Goal: Transaction & Acquisition: Purchase product/service

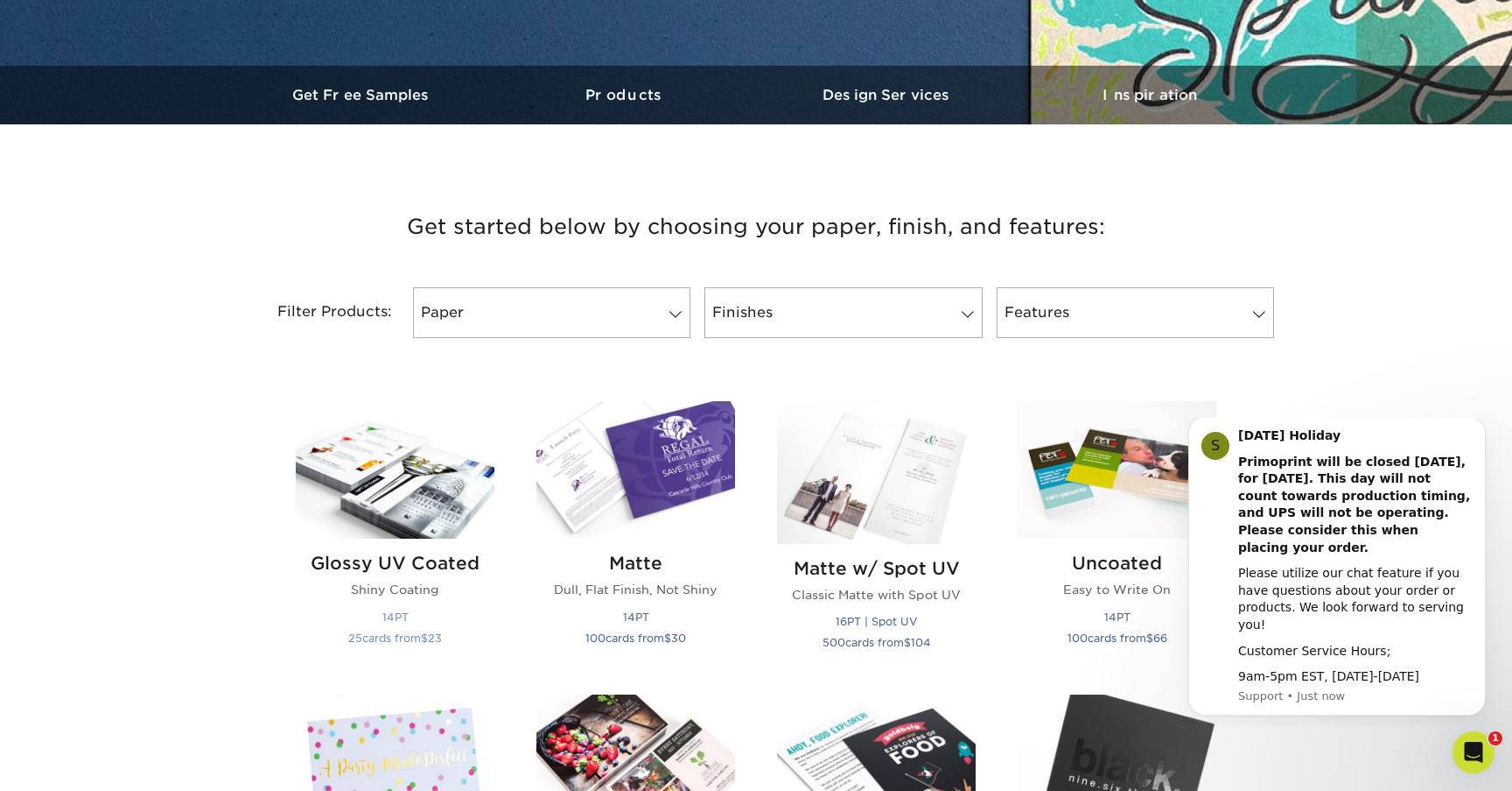
scroll to position [504, 0]
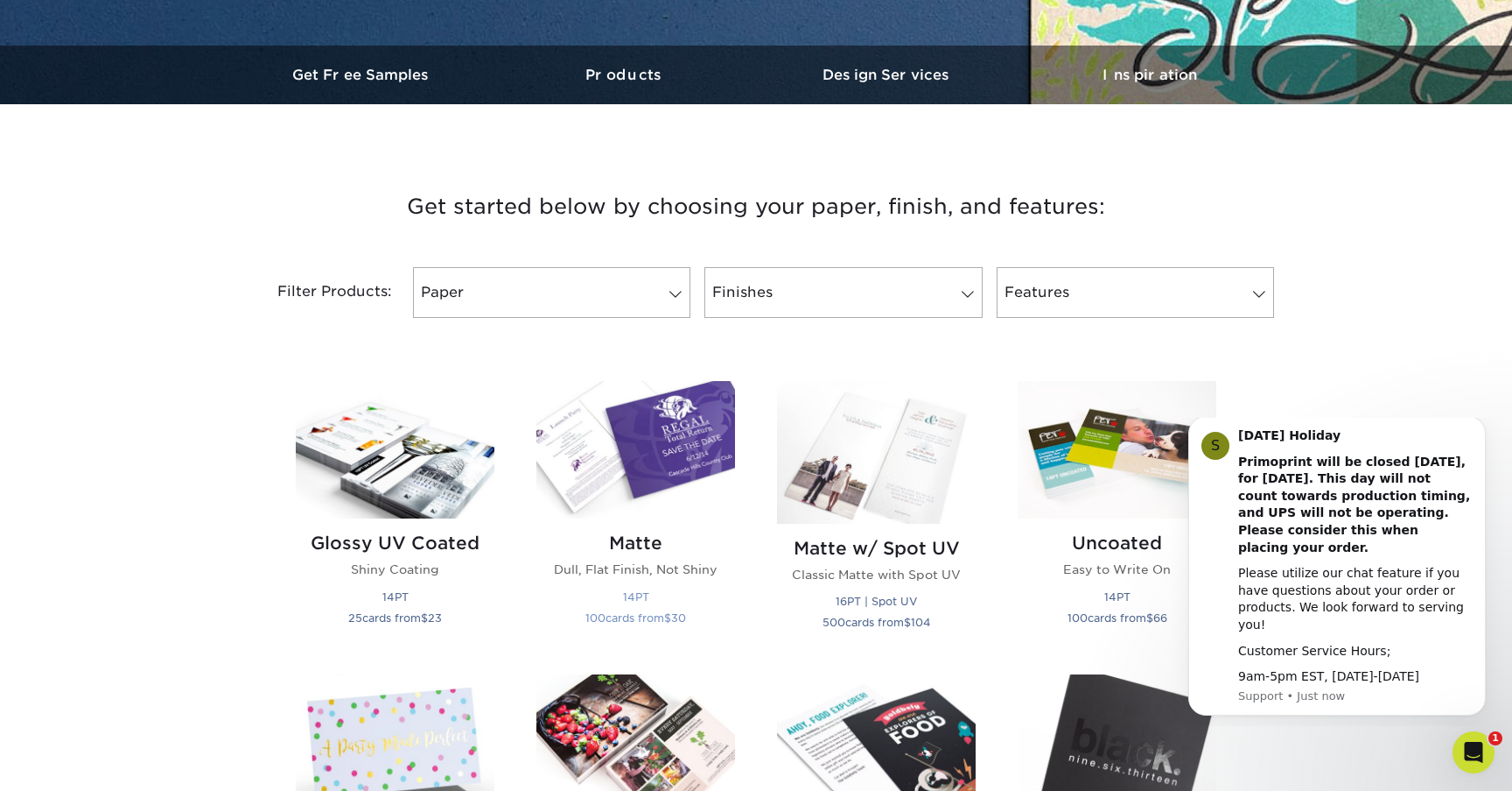
click at [651, 450] on img at bounding box center [636, 449] width 199 height 137
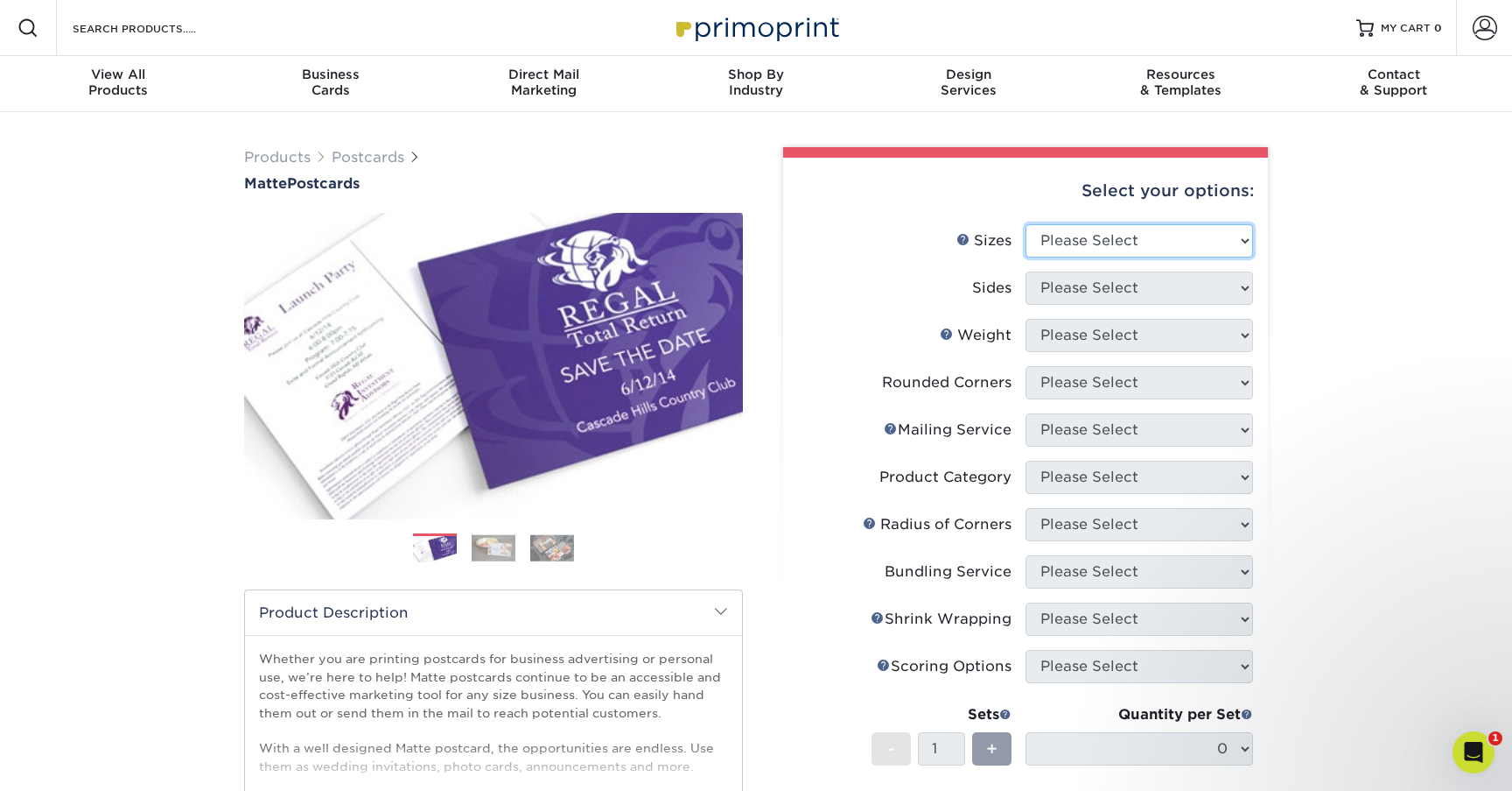
click at [1111, 244] on select "Please Select 1.5" x 7" 2" x 4" 2" x 6" 2" x 7" 2" x 8" 2.12" x 5.5" 2.125" x 5…" at bounding box center [1140, 241] width 228 height 34
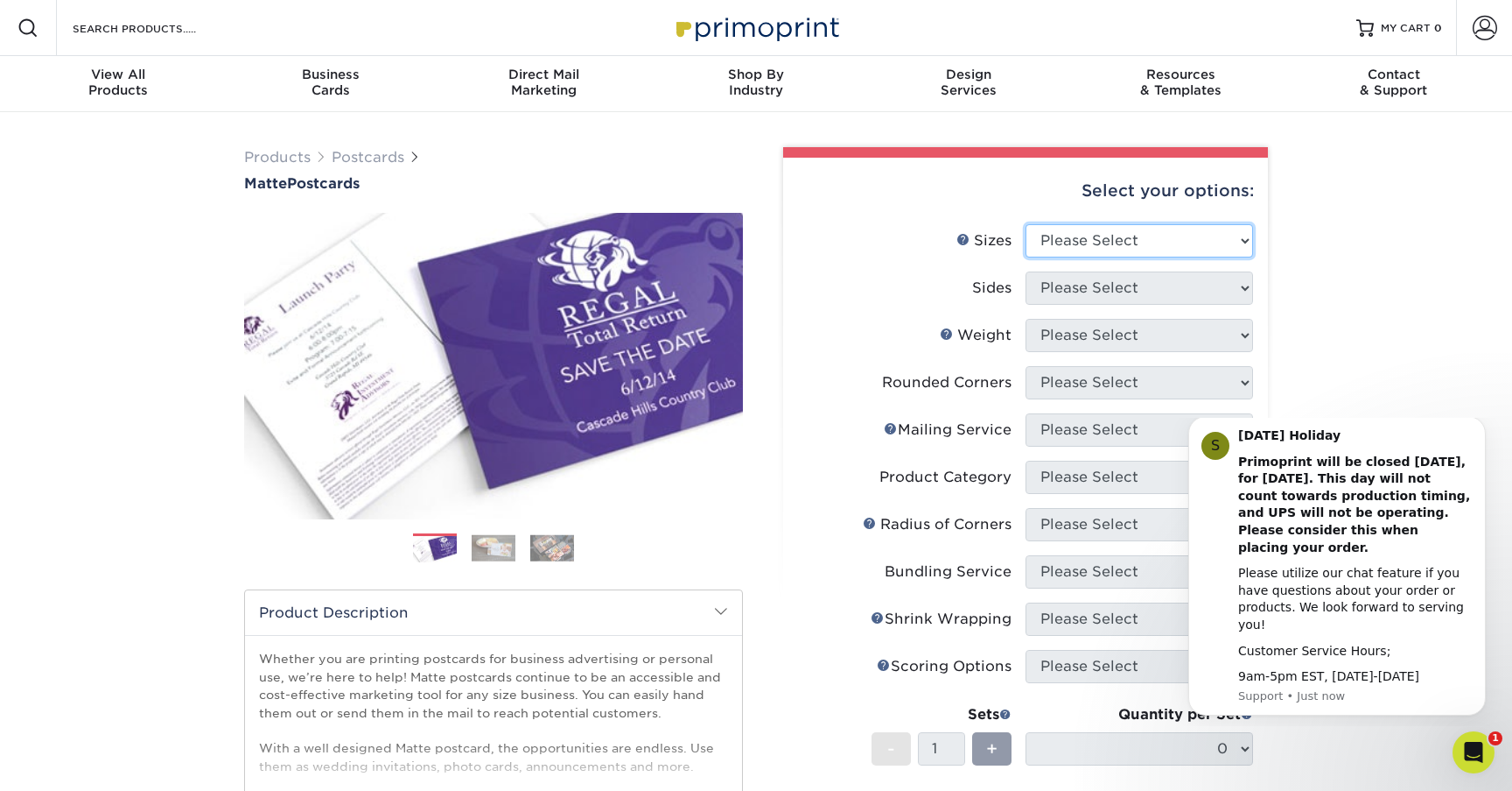
select select "3.50x8.50"
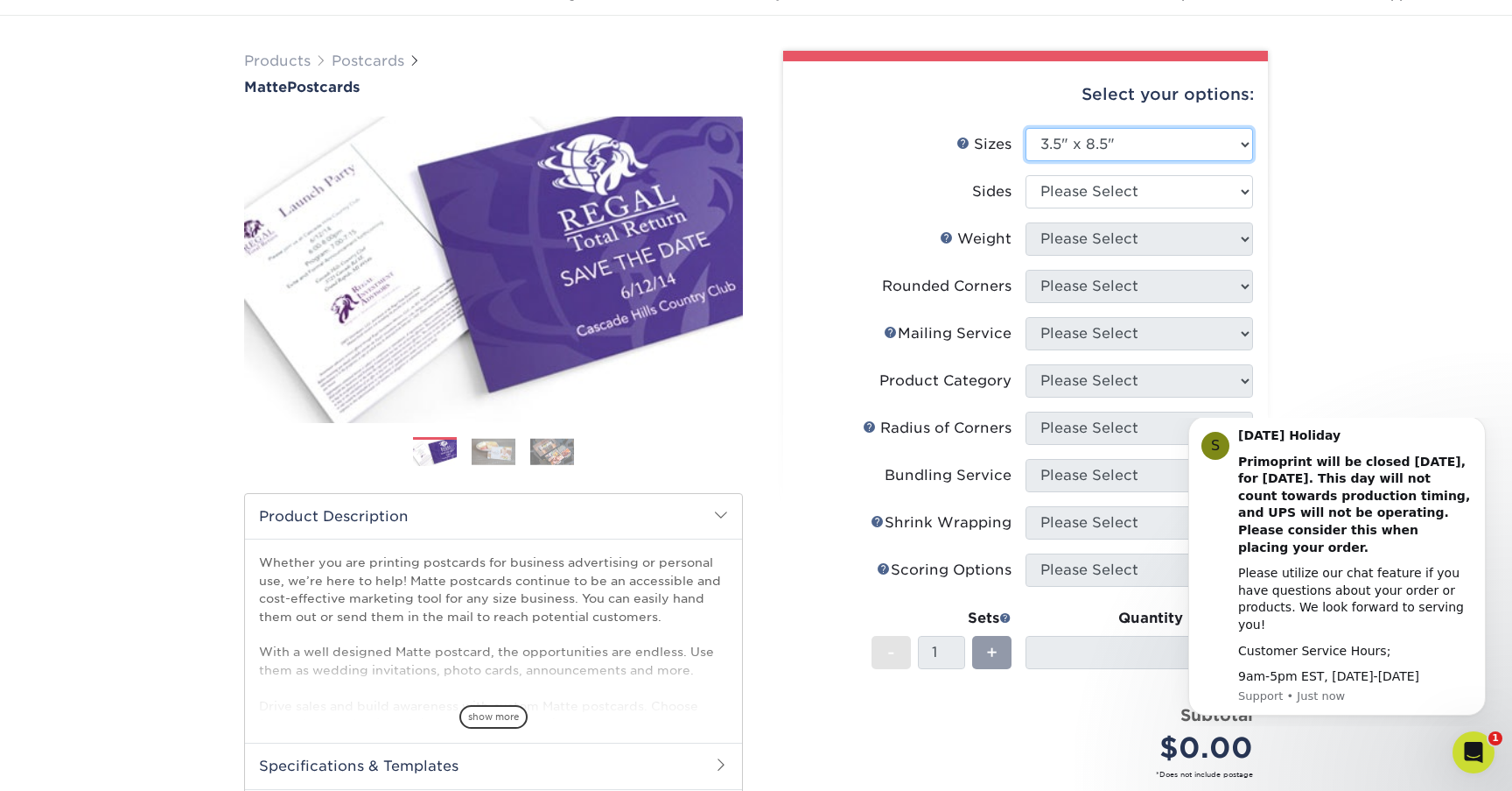
scroll to position [91, 0]
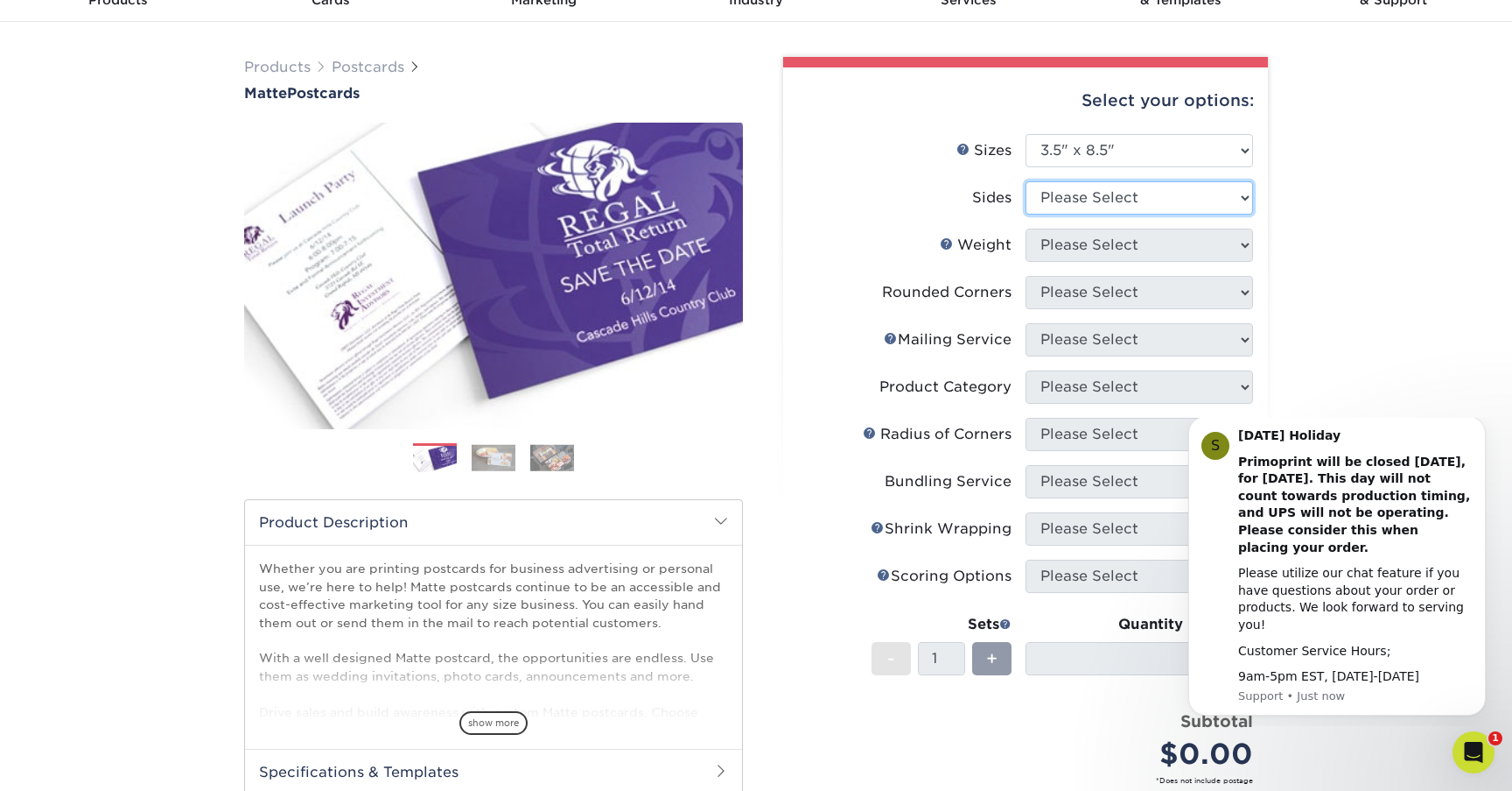
click at [1095, 205] on select "Please Select Print Both Sides Print Front Only" at bounding box center [1140, 198] width 228 height 34
select select "32d3c223-f82c-492b-b915-ba065a00862f"
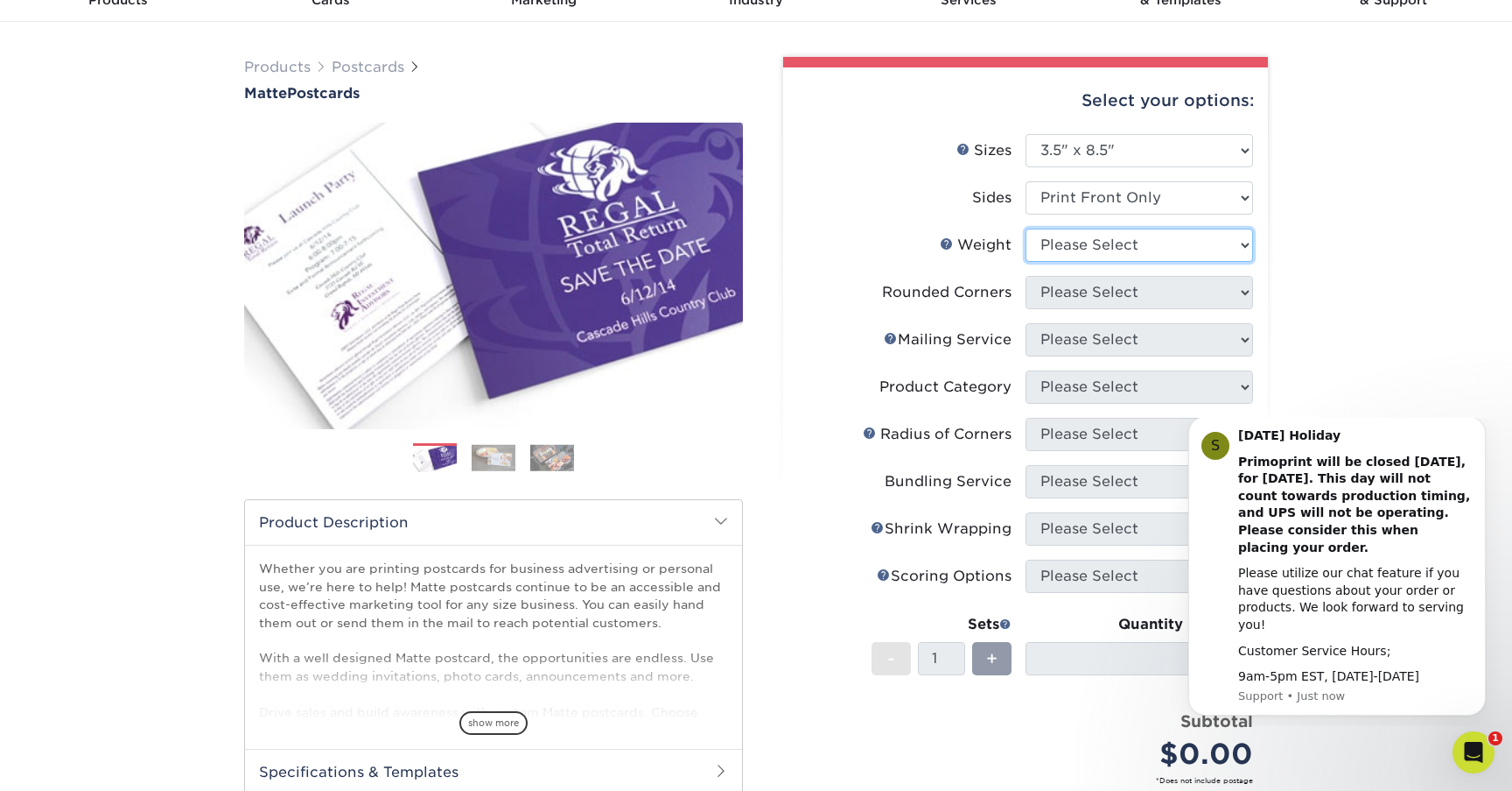
click at [1095, 247] on select "Please Select 16PT 14PT" at bounding box center [1140, 246] width 228 height 34
select select "16PT"
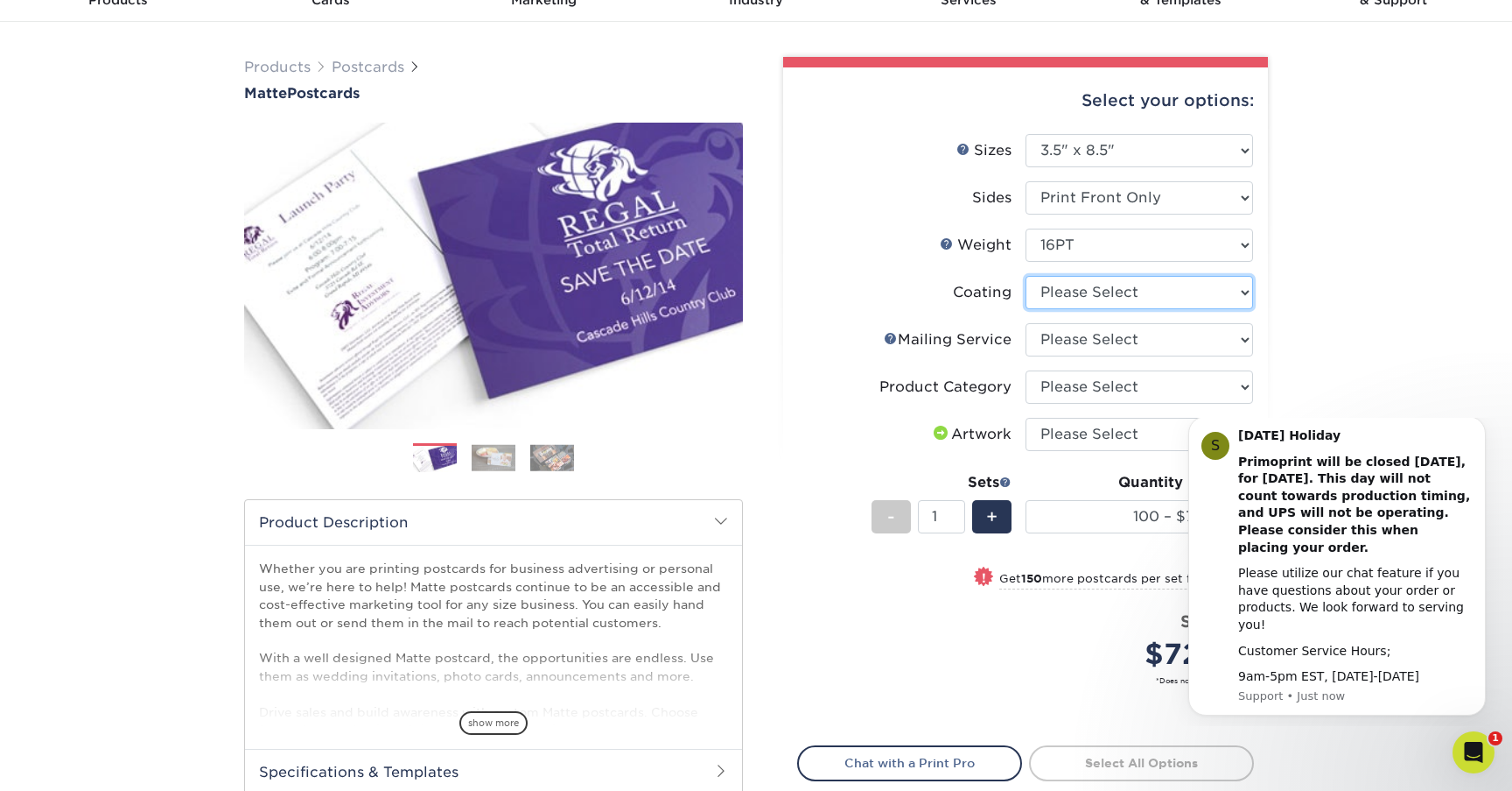
click at [1077, 293] on select at bounding box center [1140, 292] width 228 height 34
select select "121bb7b5-3b4d-429f-bd8d-bbf80e953313"
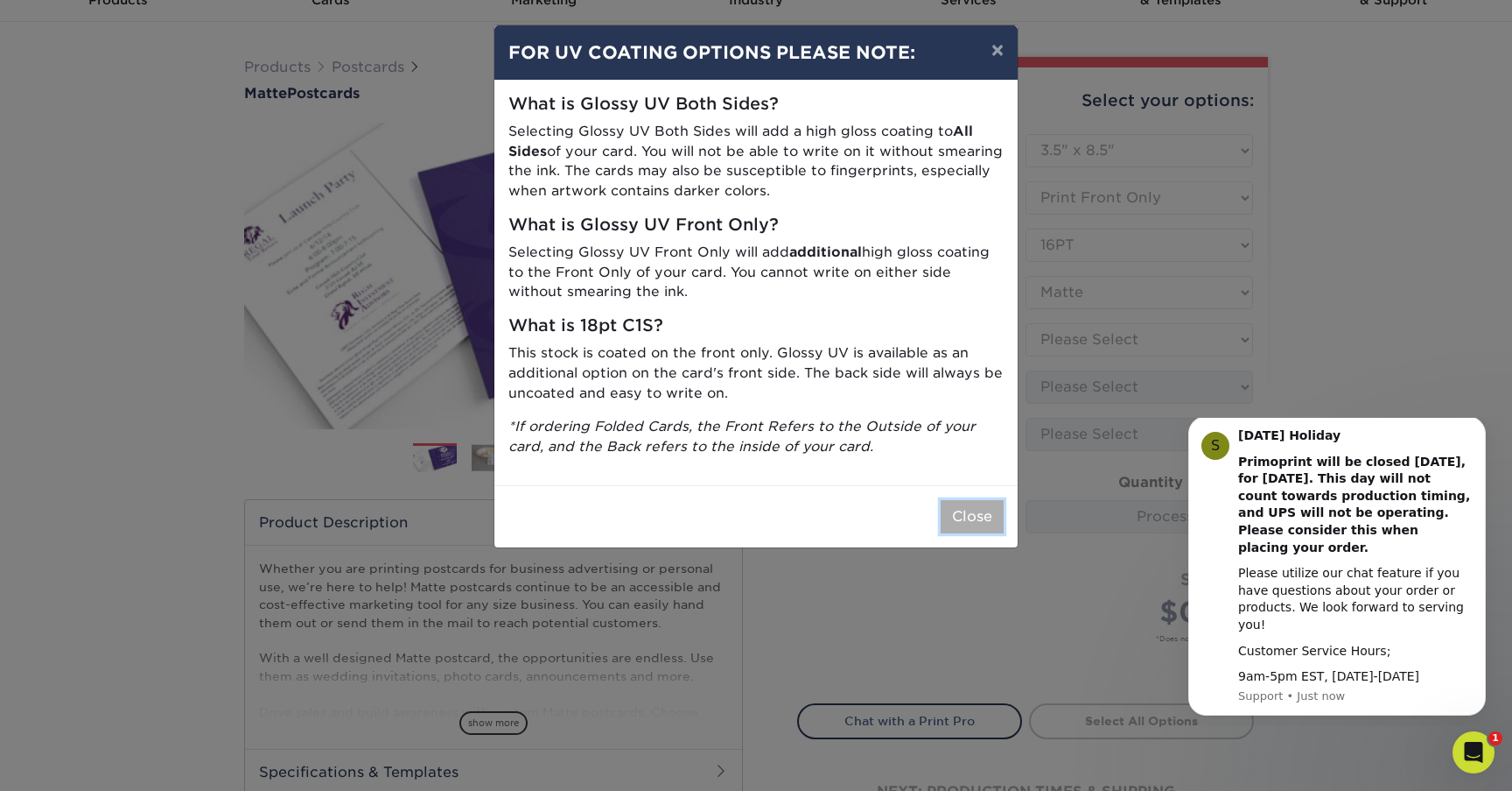
click at [971, 521] on button "Close" at bounding box center [973, 516] width 63 height 34
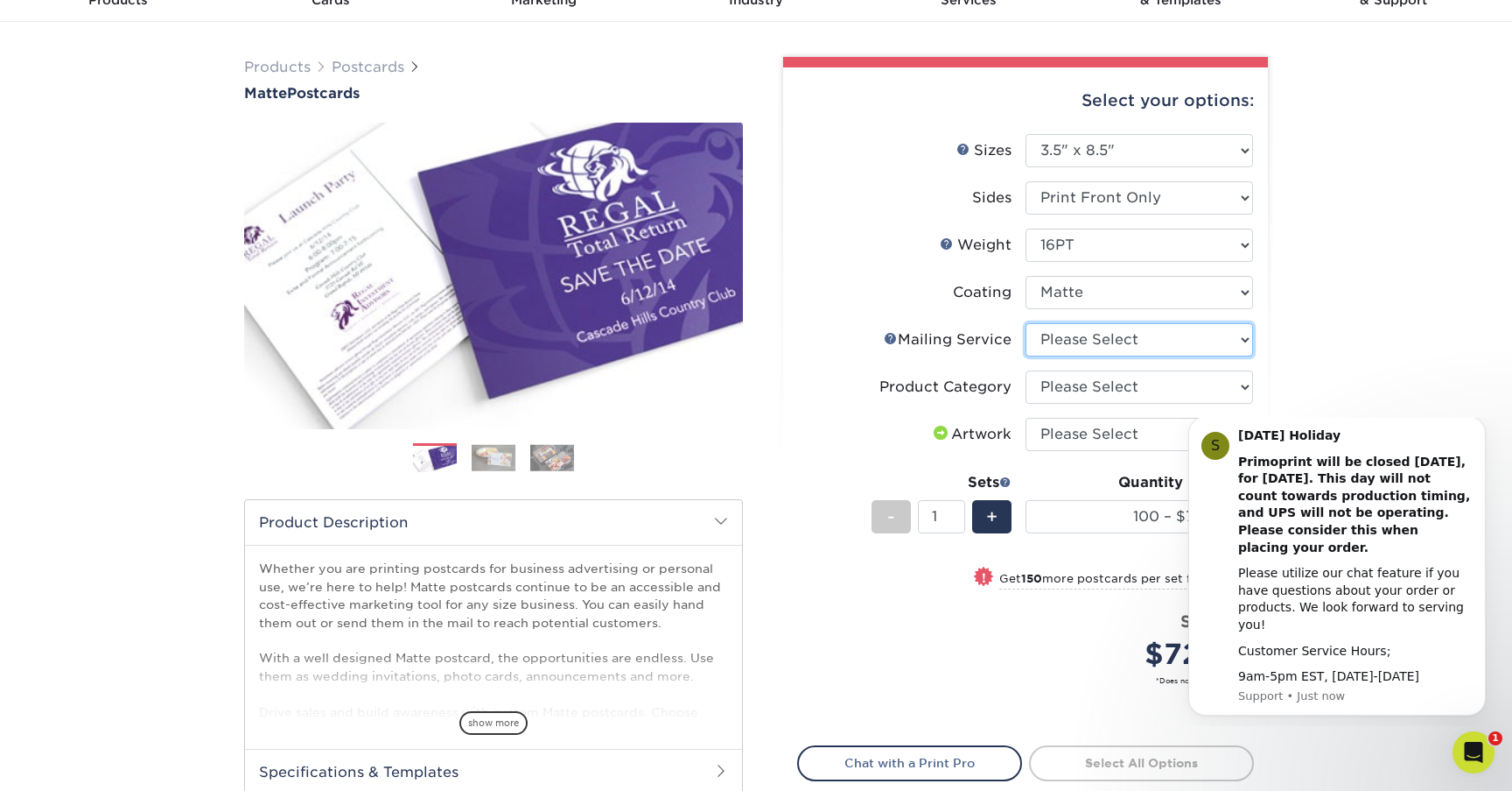
click at [1084, 333] on select "Please Select No Direct Mailing Service No, I will mail/stamp/imprint Direct Ma…" at bounding box center [1140, 340] width 228 height 34
select select "3e5e9bdd-d78a-4c28-a41d-fe1407925ca6"
click at [1088, 397] on select "Please Select Postcards" at bounding box center [1140, 388] width 228 height 34
select select "9b7272e0-d6c8-4c3c-8e97-d3a1bcdab858"
click at [1085, 432] on select "Please Select I will upload files I need a design - $150" at bounding box center [1140, 434] width 228 height 34
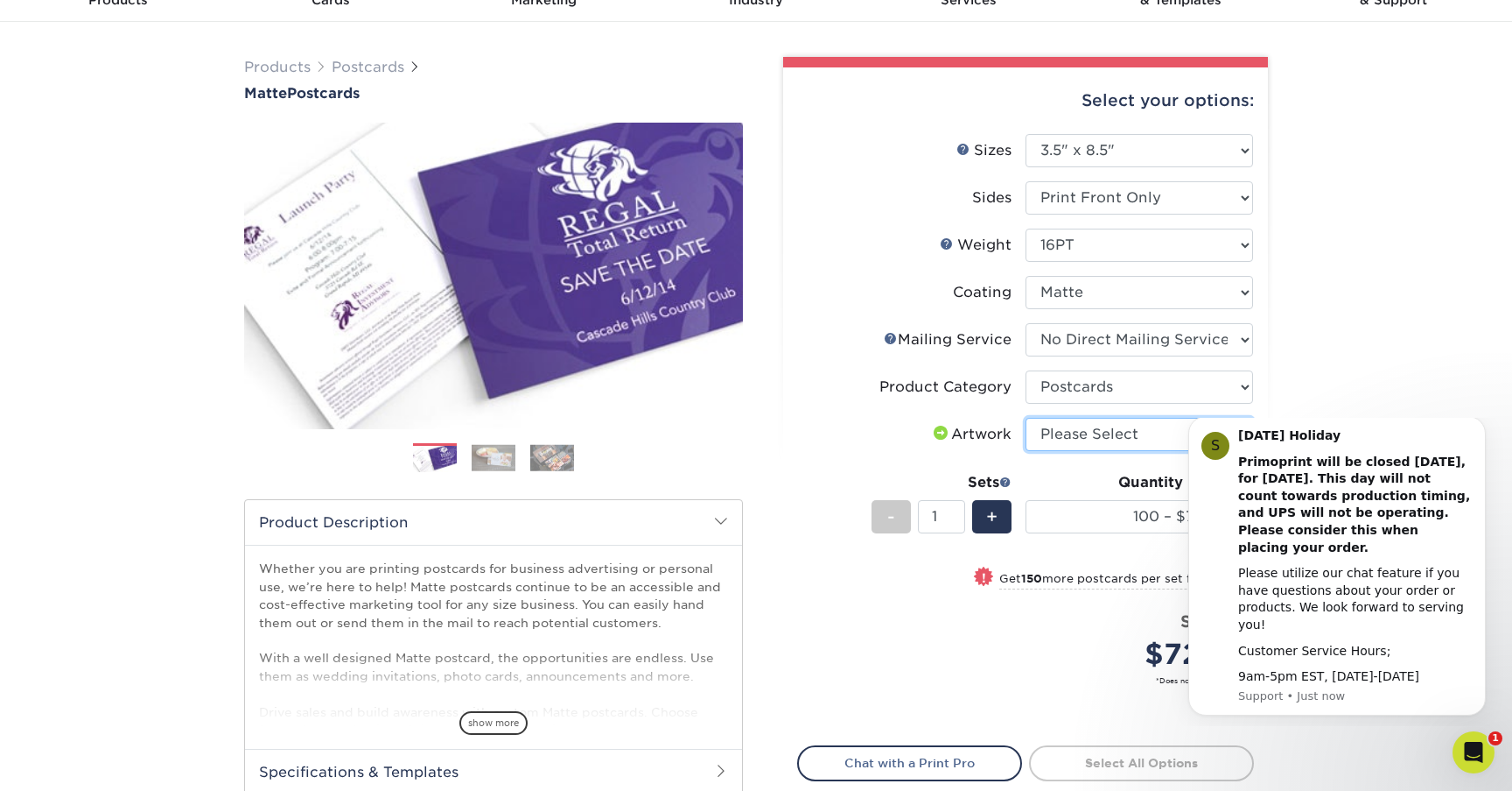
select select "upload"
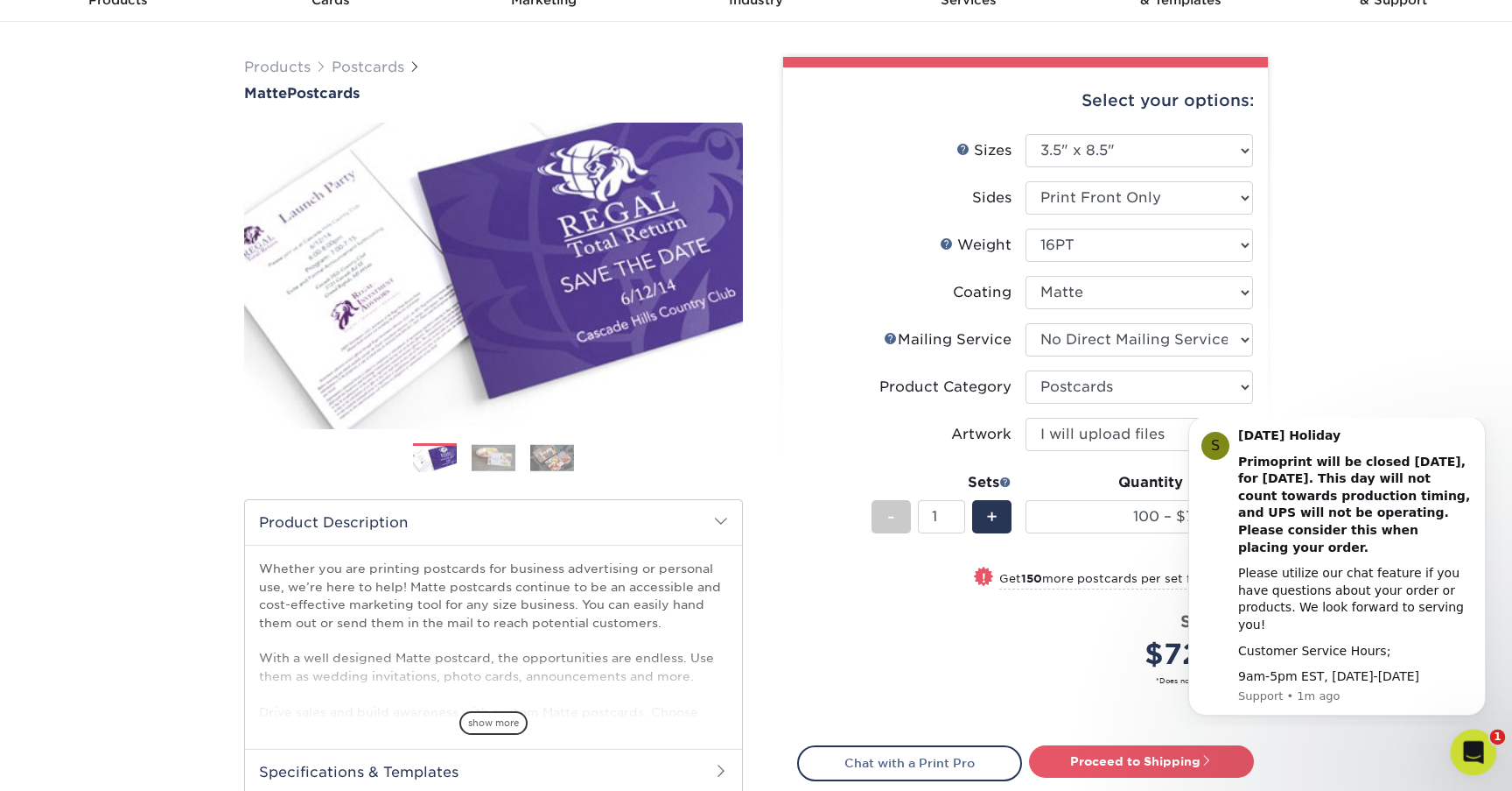
click at [1475, 745] on icon "Open Intercom Messenger" at bounding box center [1471, 750] width 29 height 29
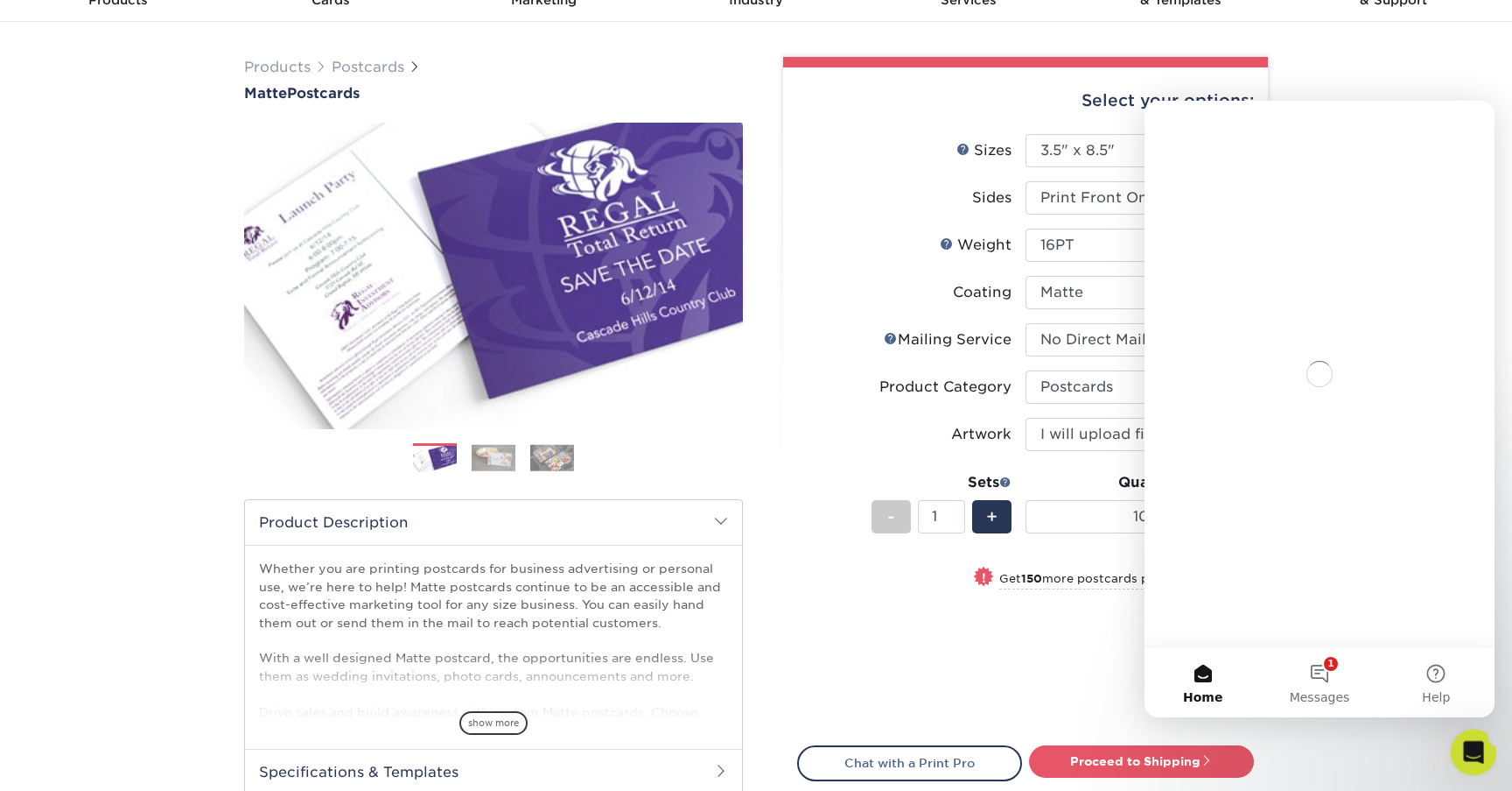
scroll to position [0, 0]
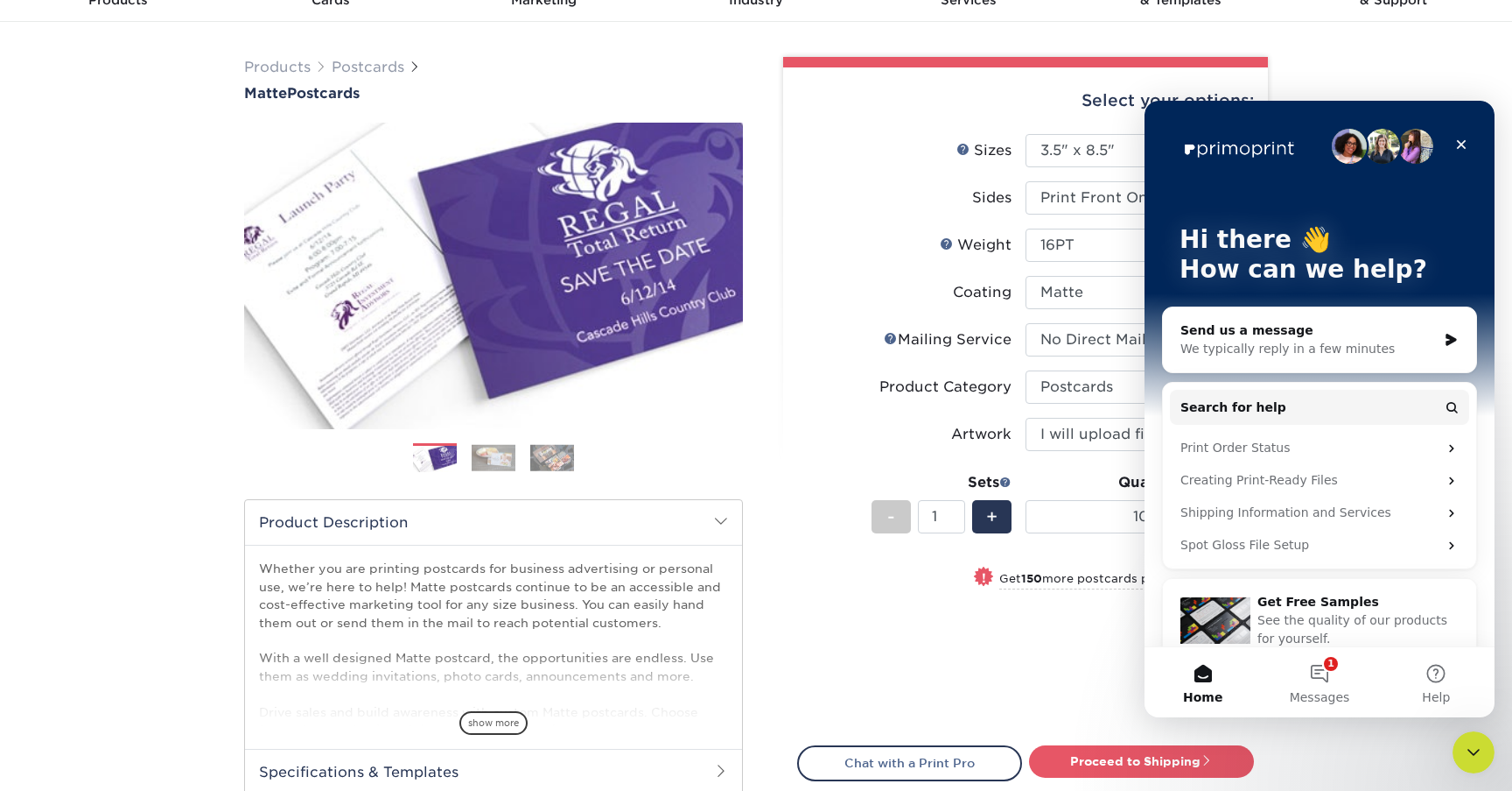
click at [1422, 755] on div "Products Postcards Matte Postcards Next $" at bounding box center [756, 488] width 1512 height 935
click at [1460, 753] on div "Close Intercom Messenger" at bounding box center [1471, 749] width 42 height 42
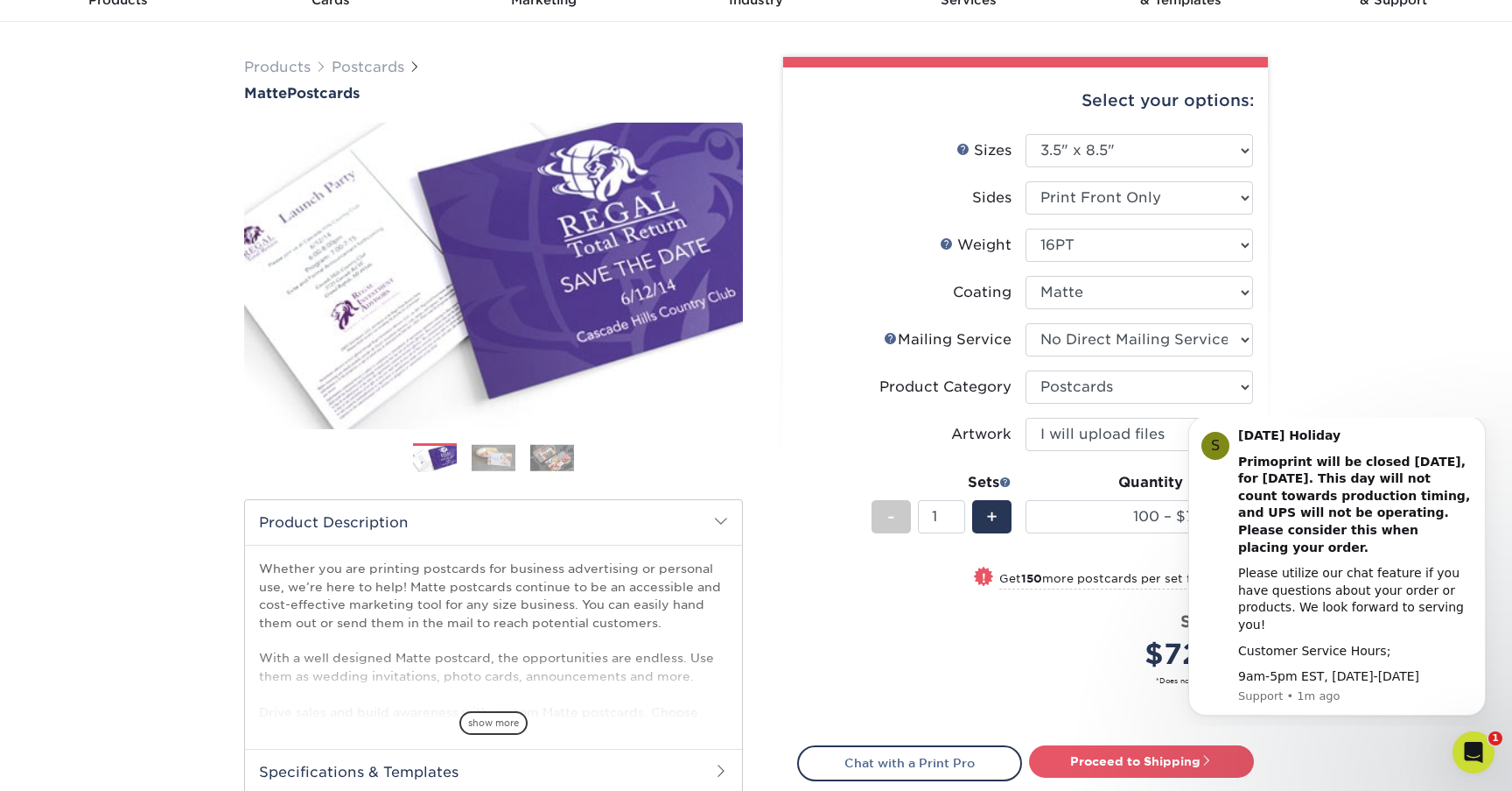
click at [1358, 358] on div "Products Postcards Matte Postcards Next $" at bounding box center [756, 488] width 1512 height 935
click at [1477, 427] on icon "Dismiss notification" at bounding box center [1481, 421] width 9 height 9
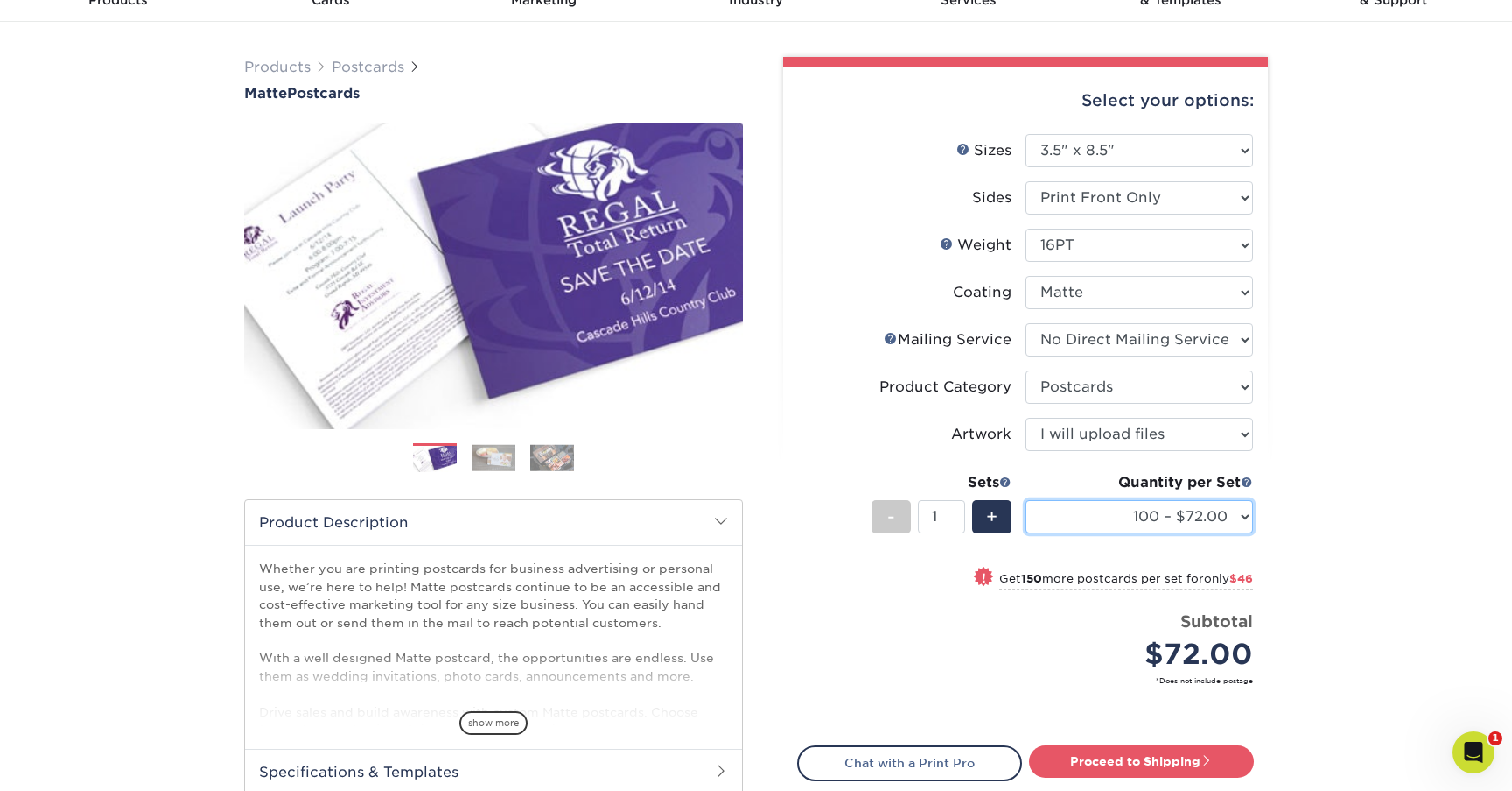
click at [1225, 516] on select "100 – $72.00 250 – $118.00 500 – $163.00 1000 – $188.00 2500 – $311.00 5000 – $…" at bounding box center [1140, 516] width 228 height 34
